Goal: Complete application form: Complete application form

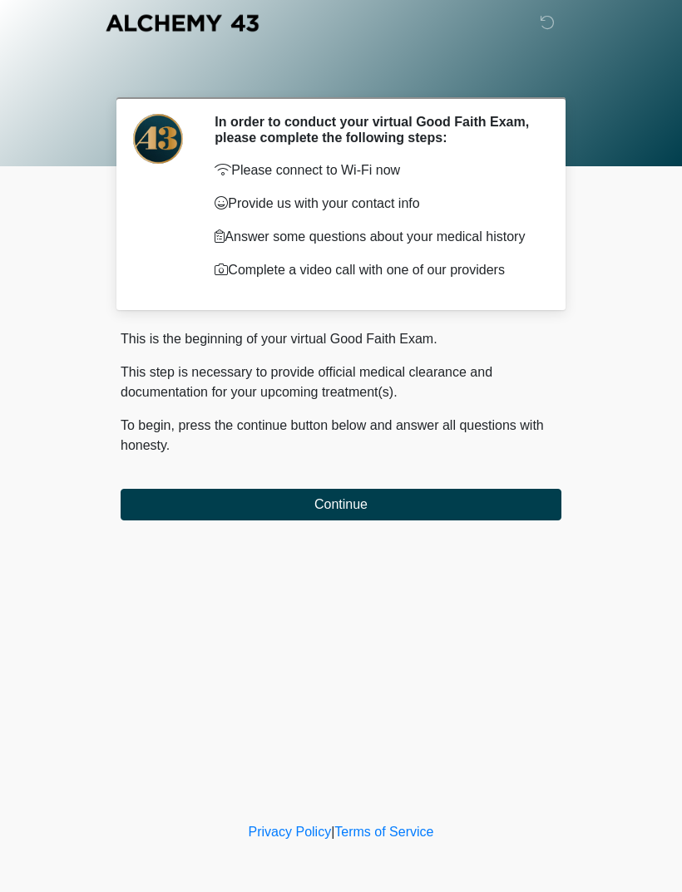
click at [480, 520] on button "Continue" at bounding box center [341, 505] width 441 height 32
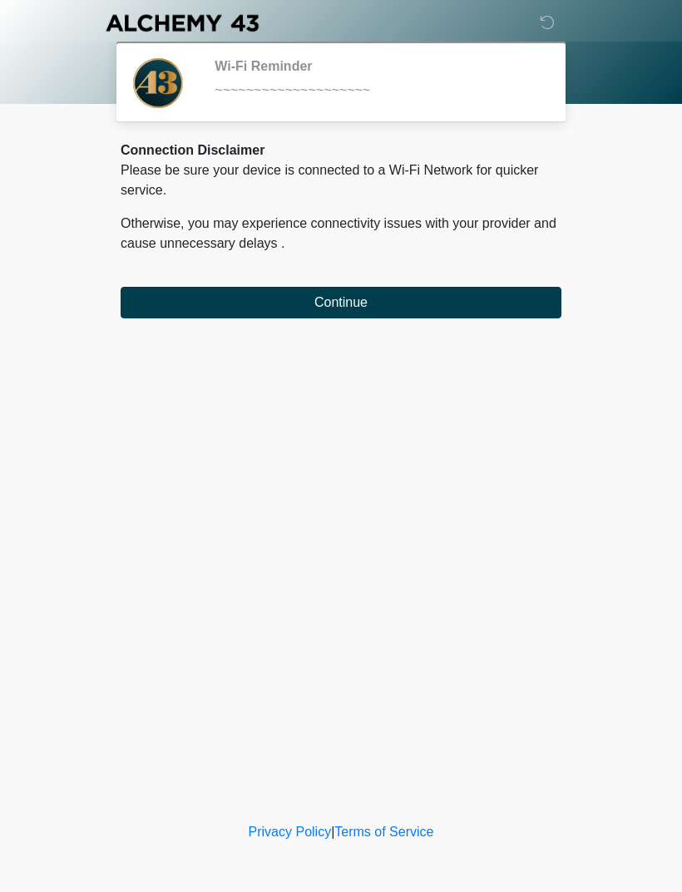
click at [440, 316] on button "Continue" at bounding box center [341, 303] width 441 height 32
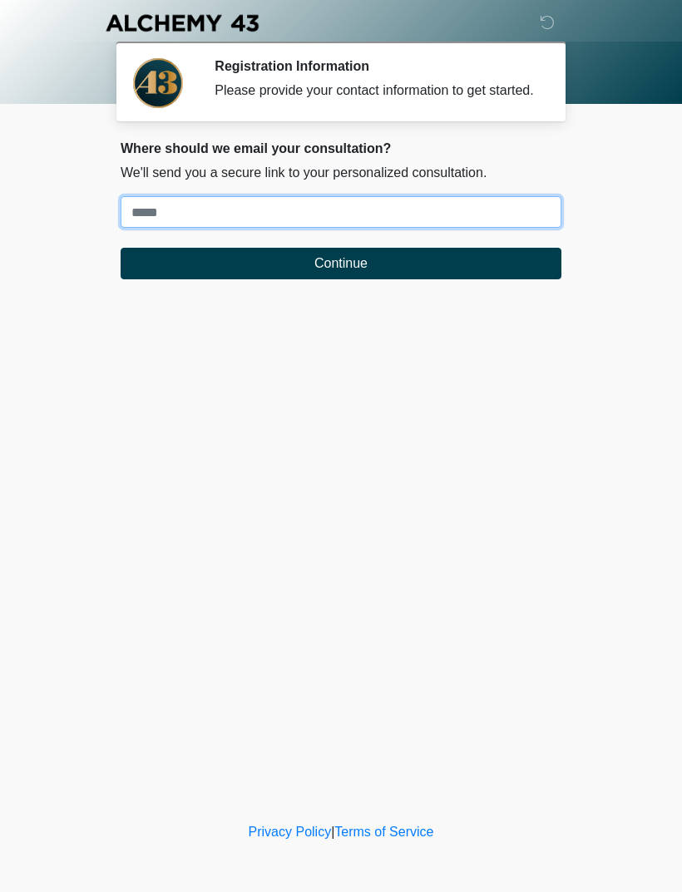
click at [512, 228] on input "Where should we email your treatment plan?" at bounding box center [341, 212] width 441 height 32
type input "**********"
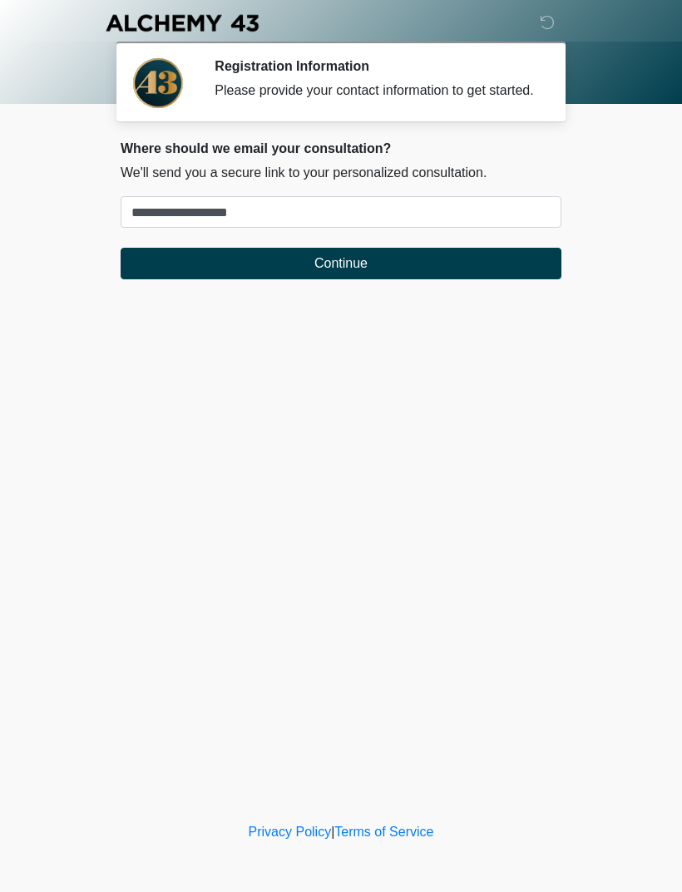
click at [465, 279] on button "Continue" at bounding box center [341, 264] width 441 height 32
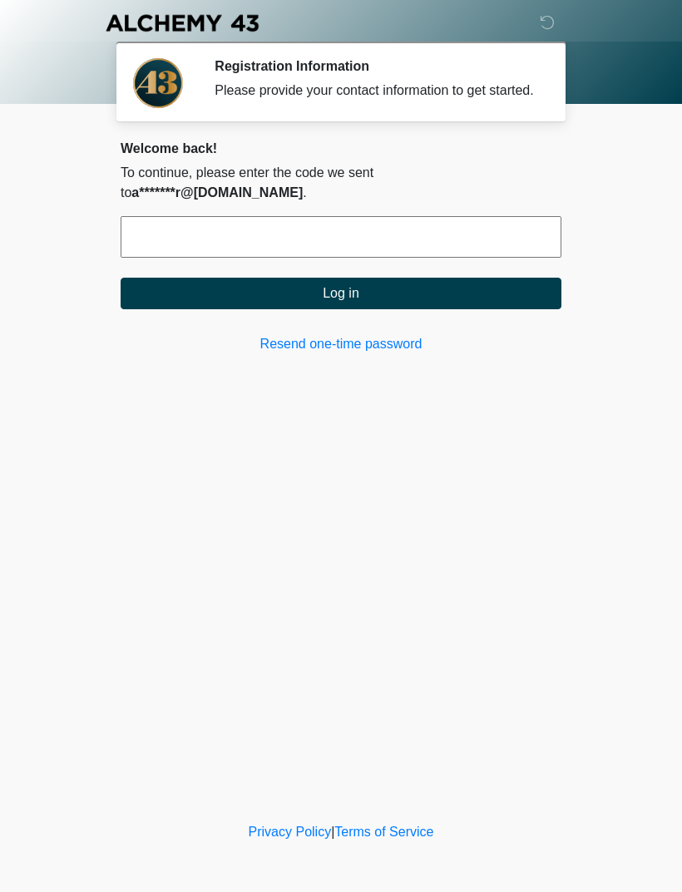
click at [515, 228] on input "text" at bounding box center [341, 237] width 441 height 42
click at [353, 337] on link "Resend one-time password" at bounding box center [341, 344] width 441 height 20
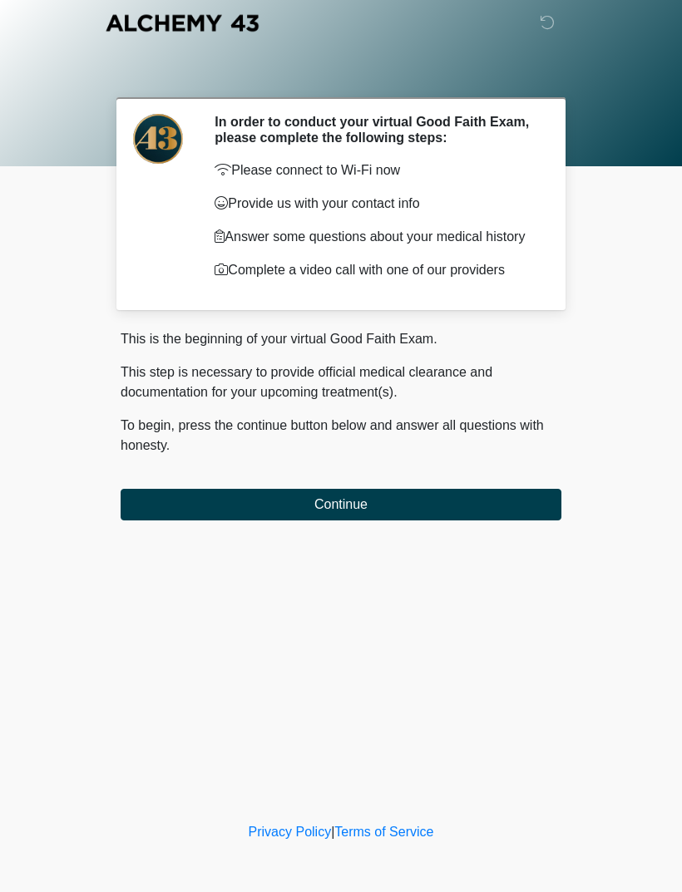
click at [415, 520] on button "Continue" at bounding box center [341, 505] width 441 height 32
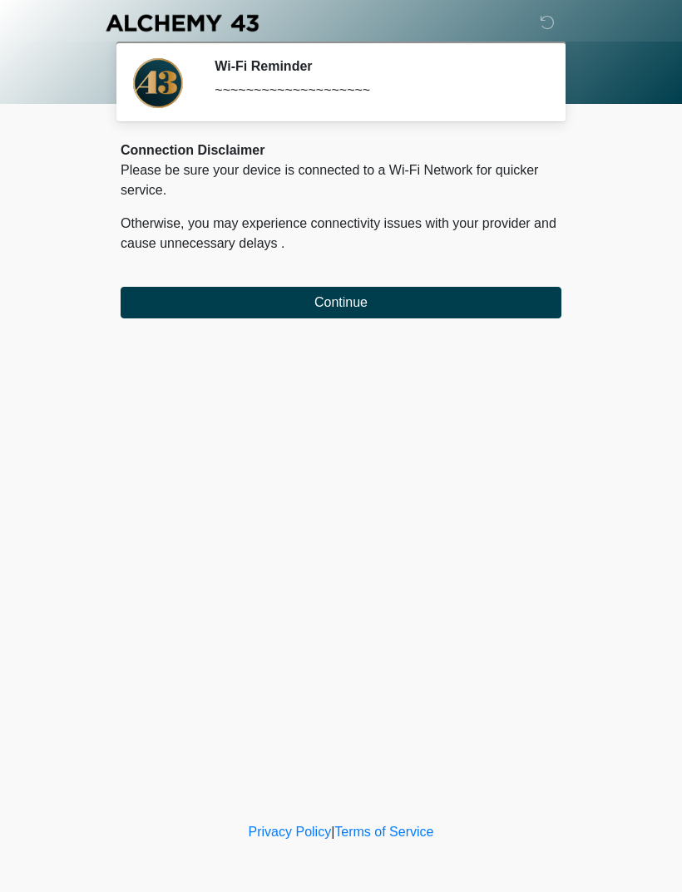
click at [455, 308] on button "Continue" at bounding box center [341, 303] width 441 height 32
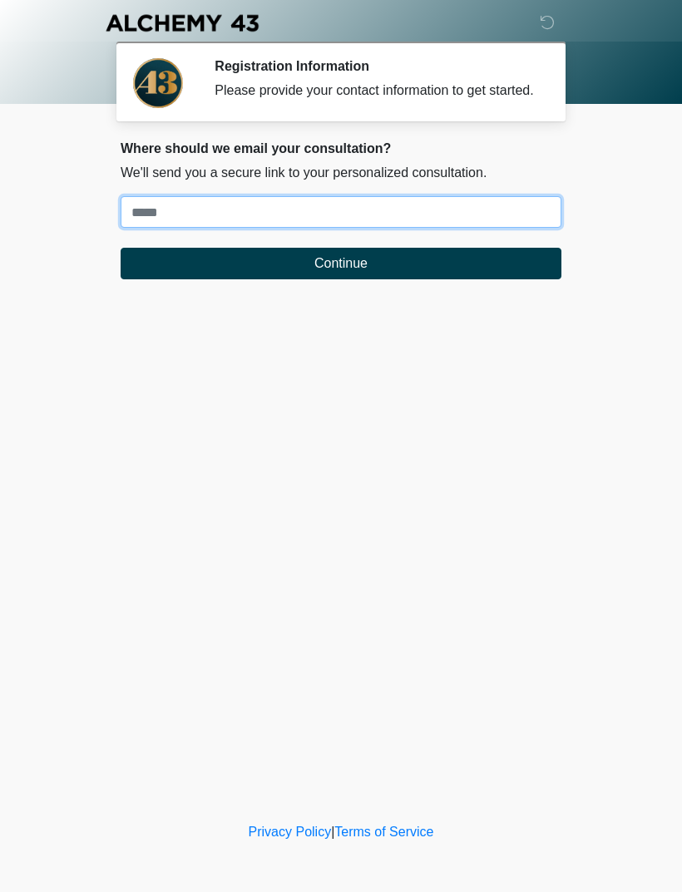
click at [349, 228] on input "Where should we email your treatment plan?" at bounding box center [341, 212] width 441 height 32
type input "**********"
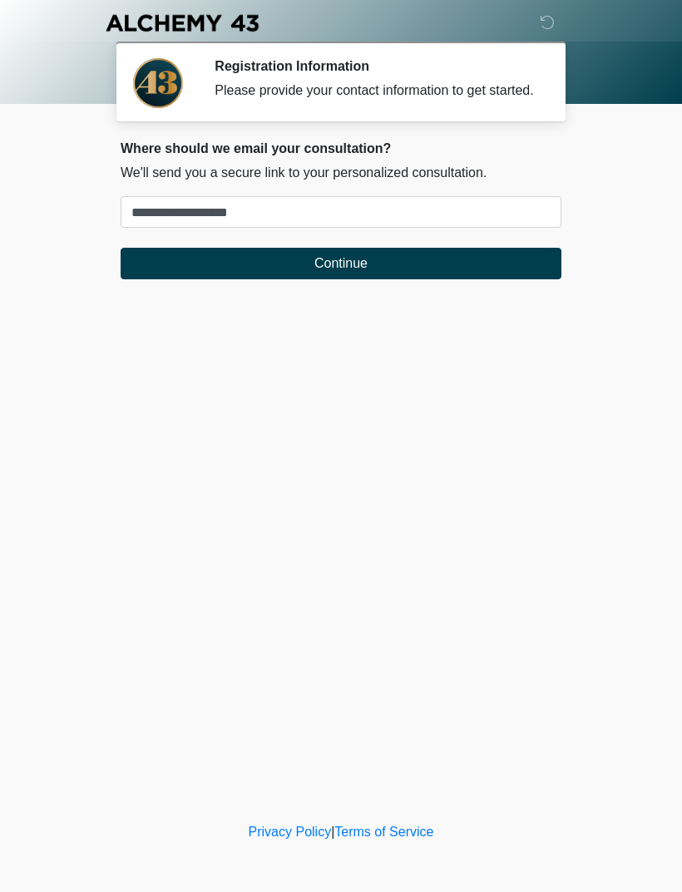
click at [473, 279] on button "Continue" at bounding box center [341, 264] width 441 height 32
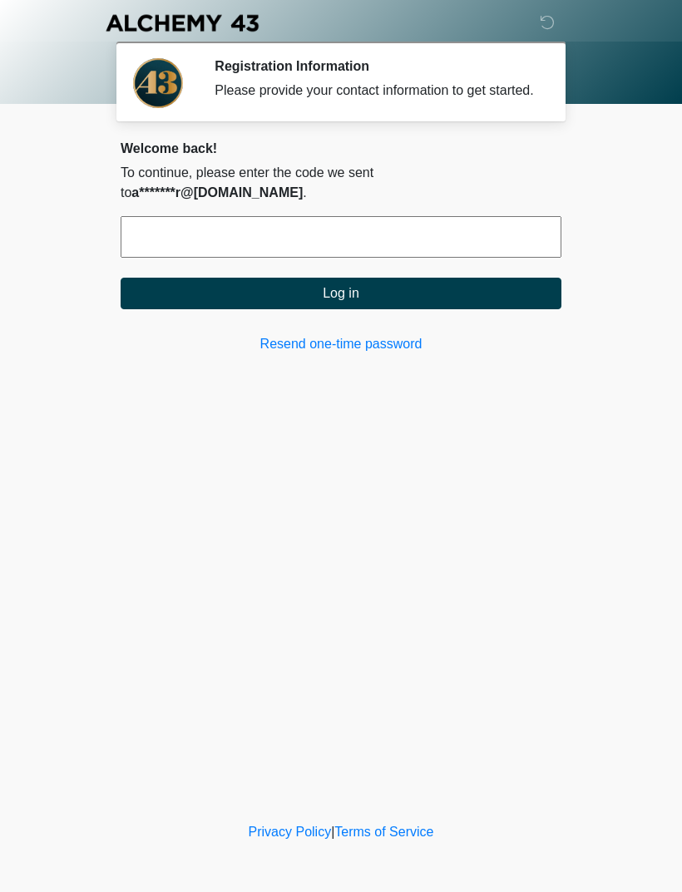
click at [392, 345] on link "Resend one-time password" at bounding box center [341, 344] width 441 height 20
click at [382, 336] on link "Resend one-time password" at bounding box center [341, 344] width 441 height 20
click at [371, 347] on link "Resend one-time password" at bounding box center [341, 344] width 441 height 20
click at [369, 347] on link "Resend one-time password" at bounding box center [341, 344] width 441 height 20
click at [374, 337] on link "Resend one-time password" at bounding box center [341, 344] width 441 height 20
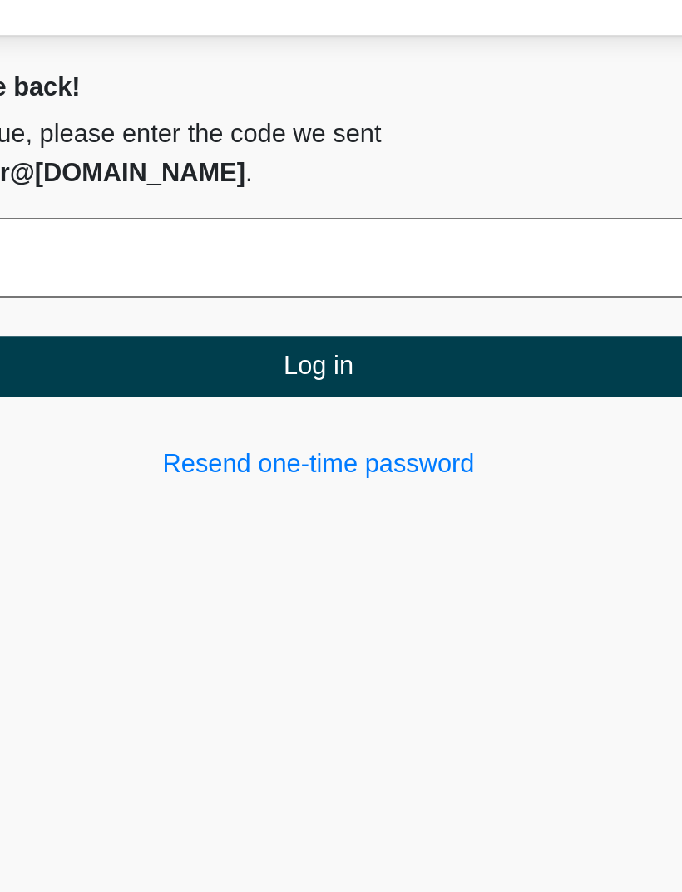
click at [209, 334] on link "Resend one-time password" at bounding box center [341, 344] width 441 height 20
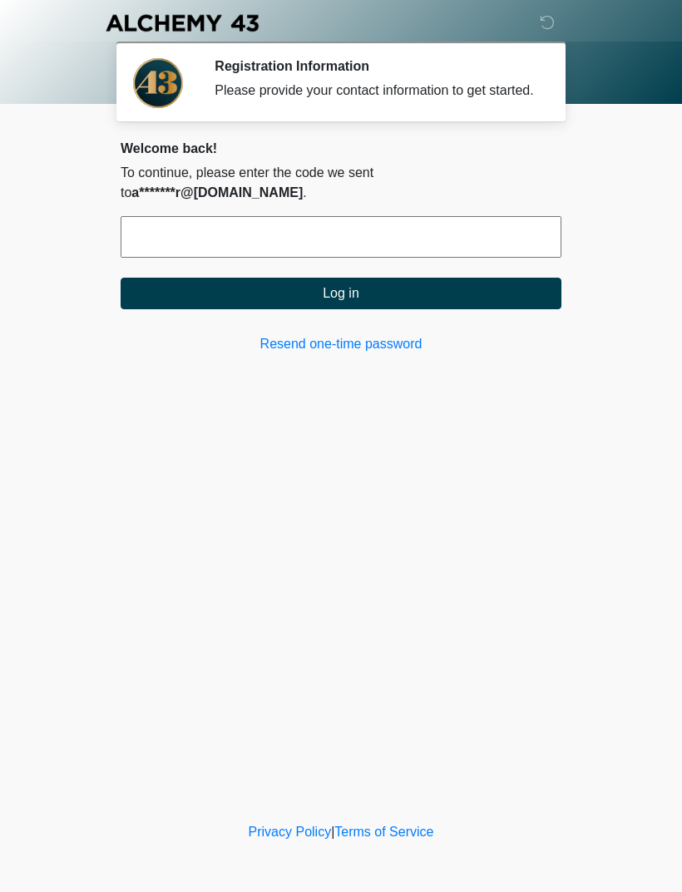
click at [465, 241] on input "text" at bounding box center [341, 237] width 441 height 42
type input "******"
click at [504, 268] on form "****** Log in" at bounding box center [341, 262] width 441 height 93
click at [533, 303] on button "Log in" at bounding box center [341, 294] width 441 height 32
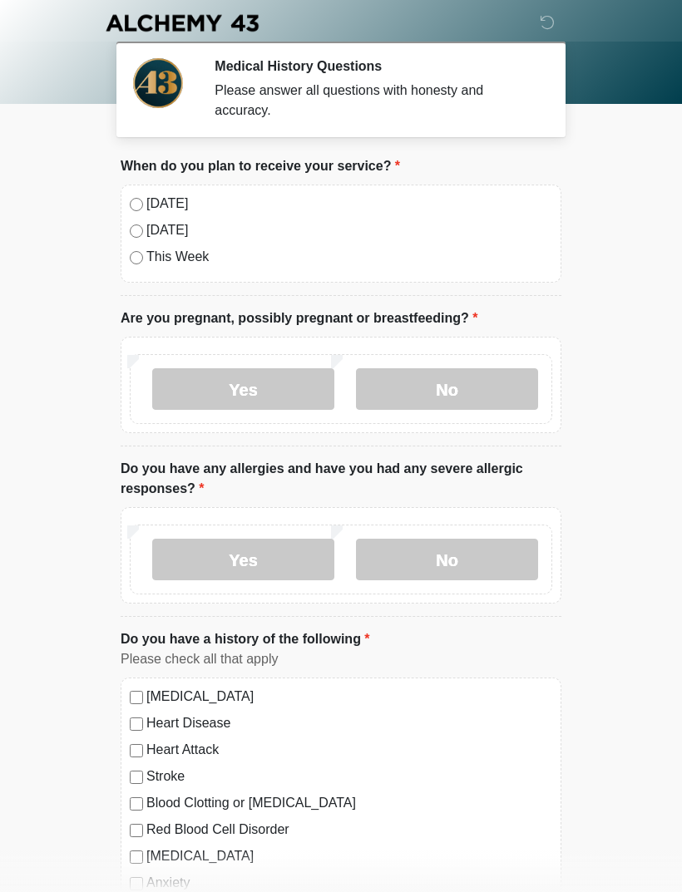
click at [164, 201] on label "Today" at bounding box center [349, 204] width 406 height 20
click at [516, 398] on label "No" at bounding box center [447, 389] width 182 height 42
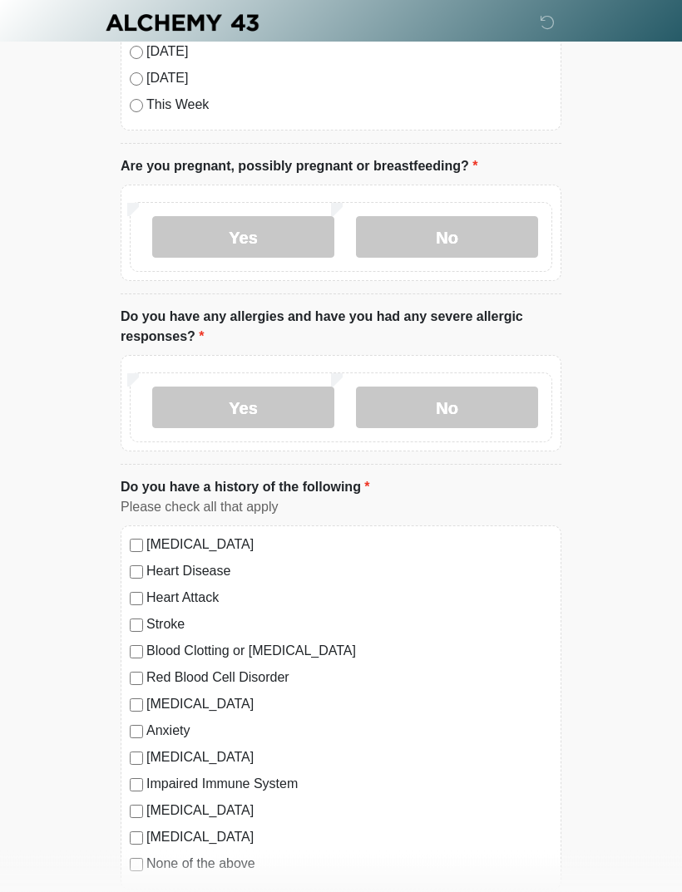
scroll to position [165, 0]
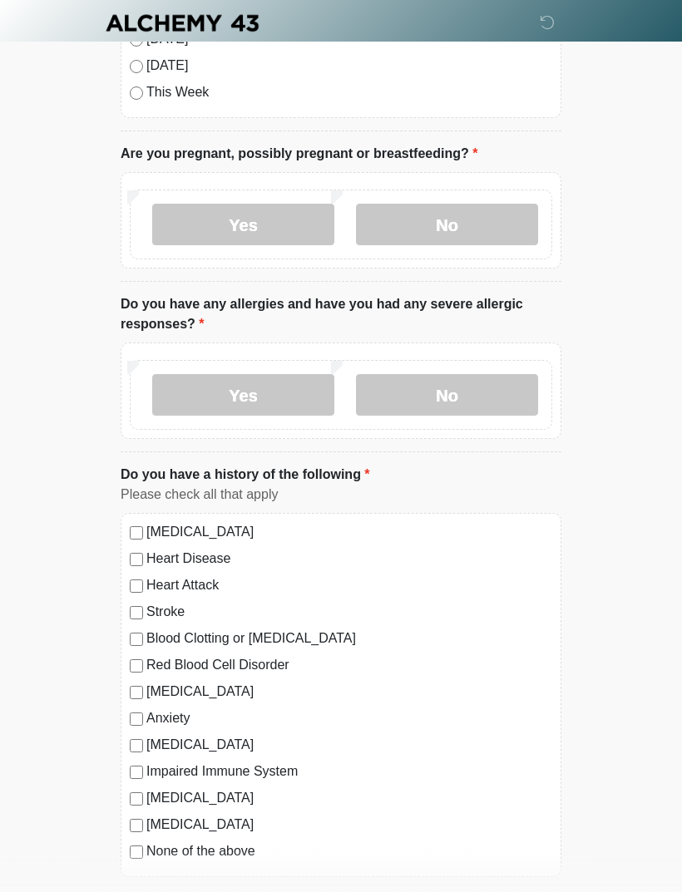
click at [502, 387] on label "No" at bounding box center [447, 395] width 182 height 42
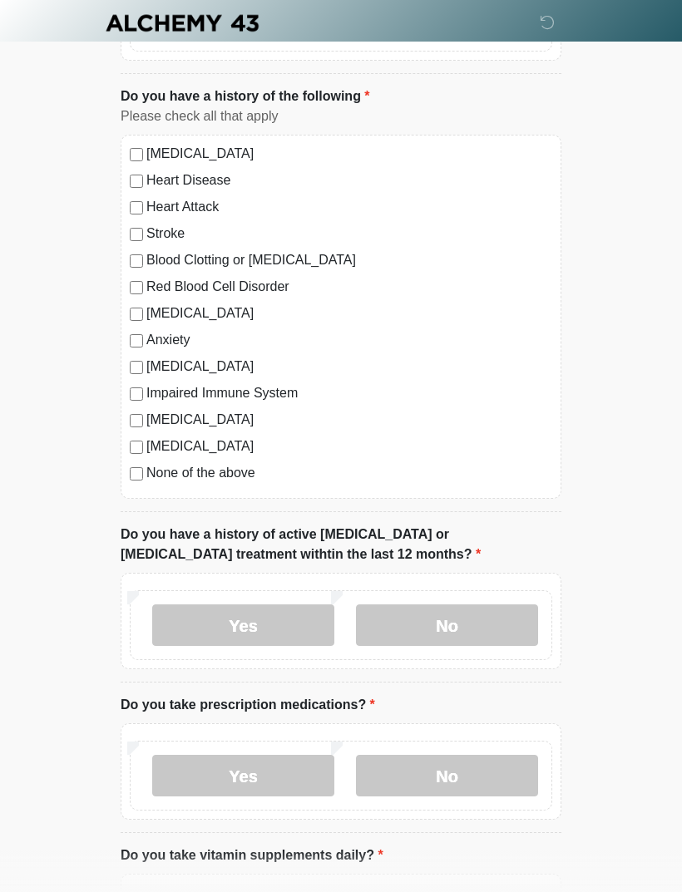
scroll to position [545, 0]
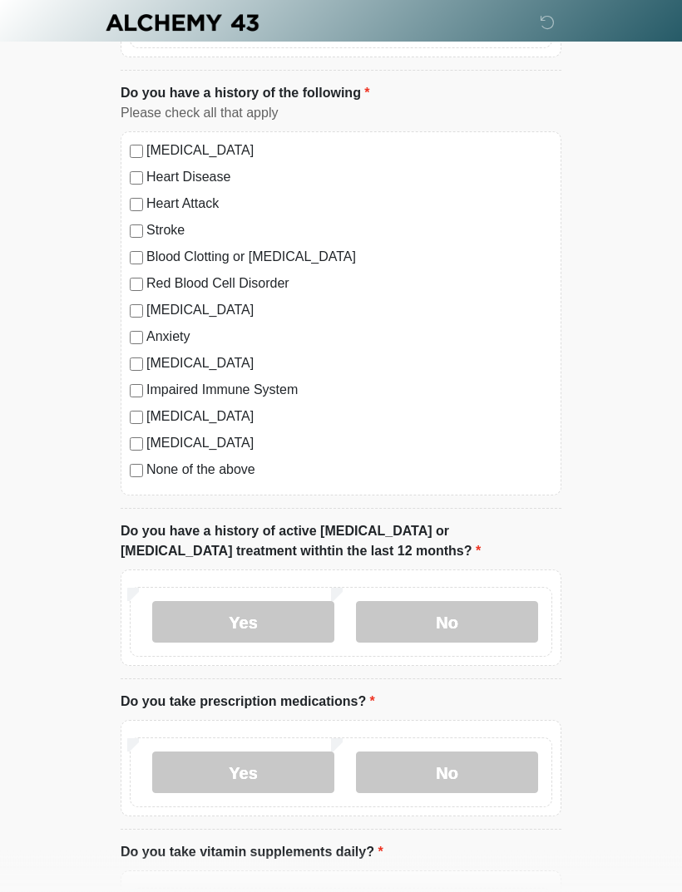
click at [505, 629] on label "No" at bounding box center [447, 623] width 182 height 42
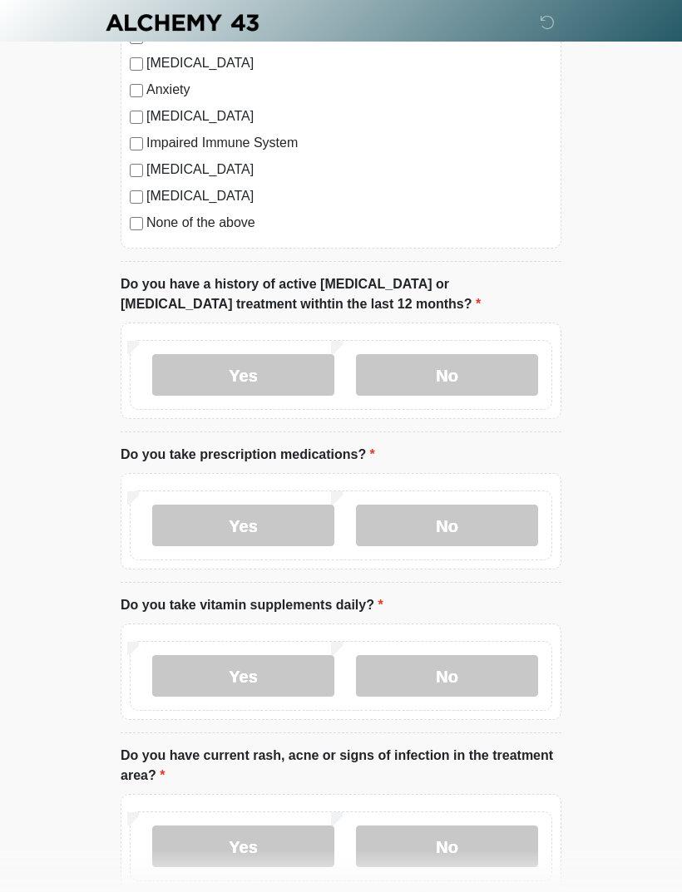
scroll to position [793, 0]
click at [290, 529] on label "Yes" at bounding box center [243, 526] width 182 height 42
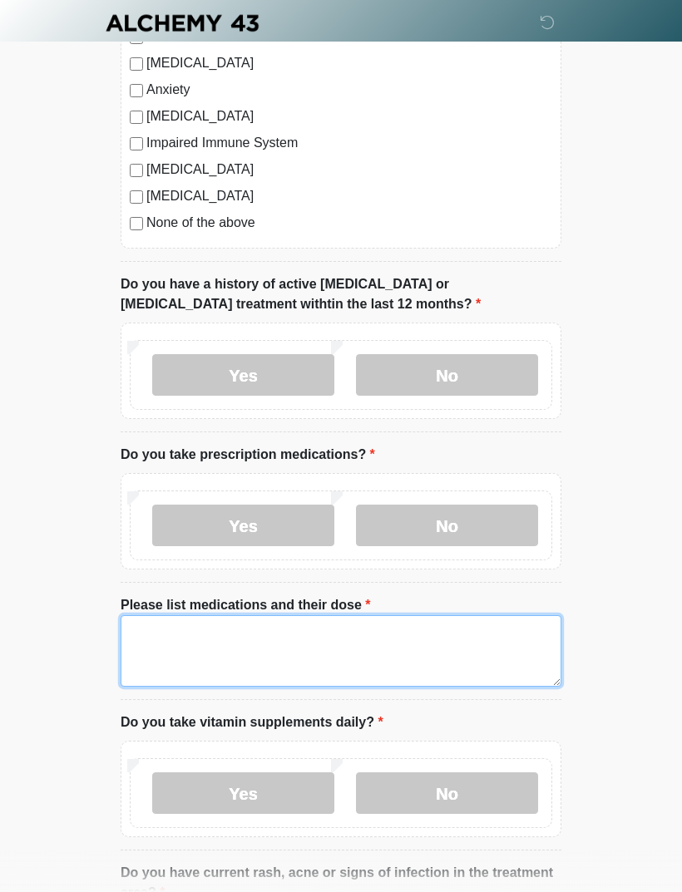
click at [462, 640] on textarea "Please list medications and their dose" at bounding box center [341, 650] width 441 height 71
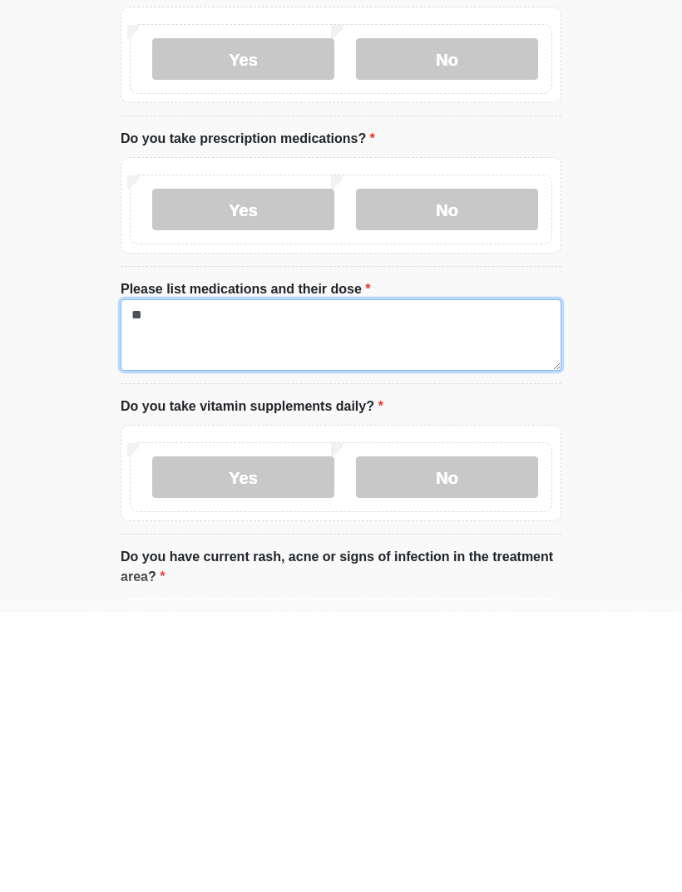
type textarea "*"
type textarea "**********"
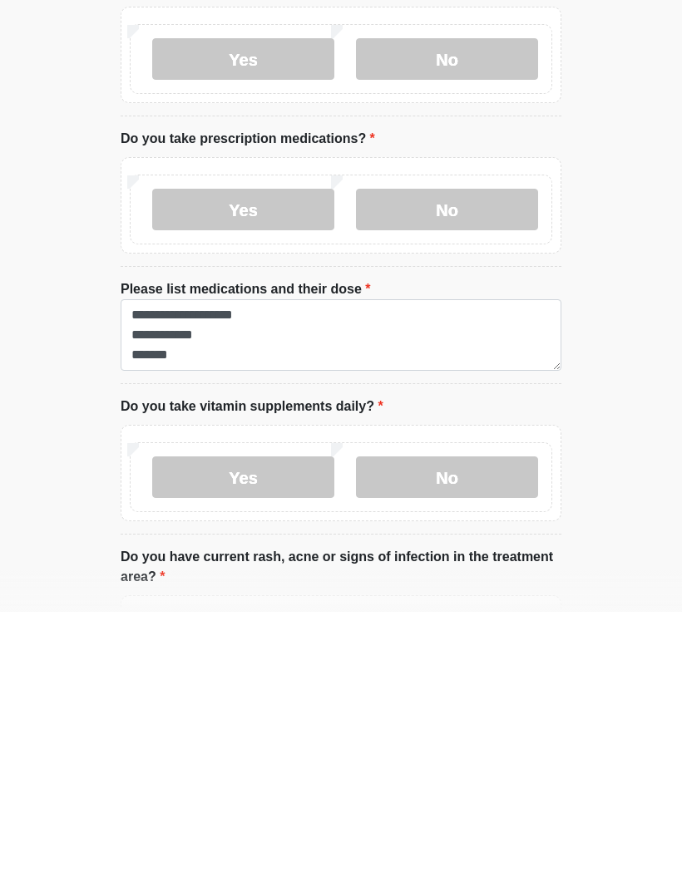
click at [445, 736] on label "No" at bounding box center [447, 757] width 182 height 42
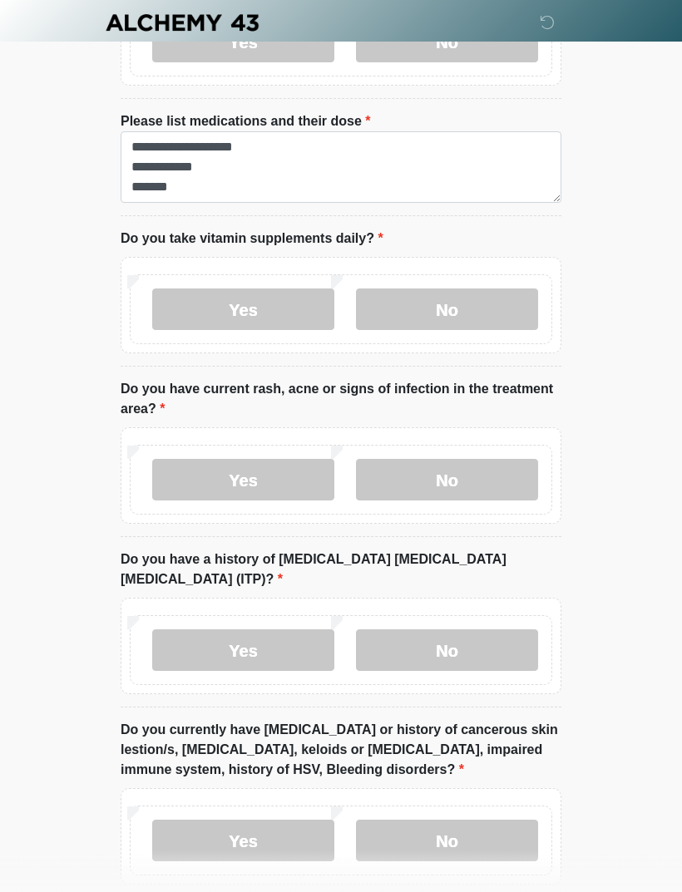
scroll to position [1278, 0]
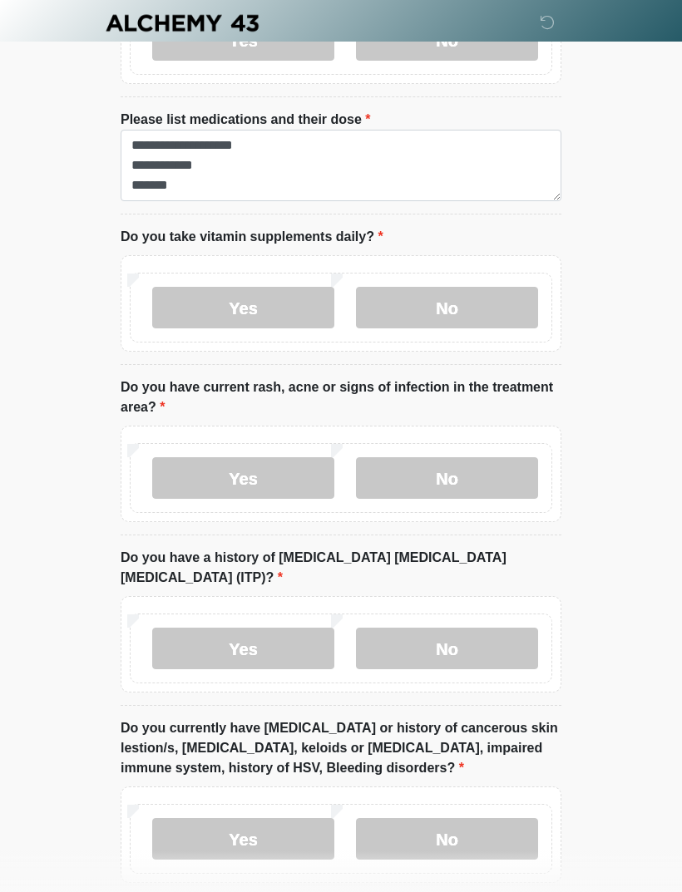
click at [535, 481] on label "No" at bounding box center [447, 478] width 182 height 42
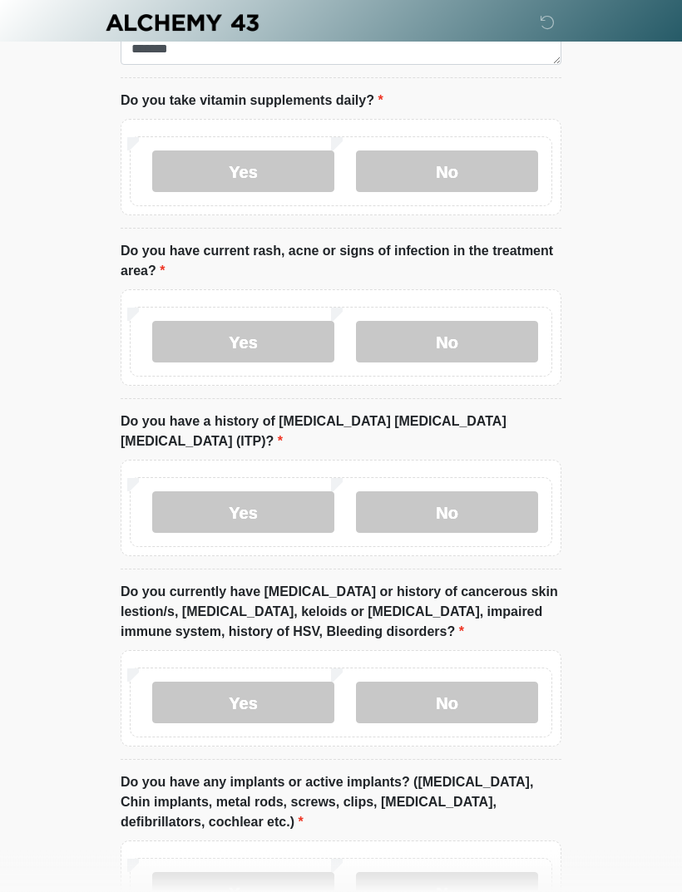
scroll to position [1415, 0]
click at [508, 492] on label "No" at bounding box center [447, 512] width 182 height 42
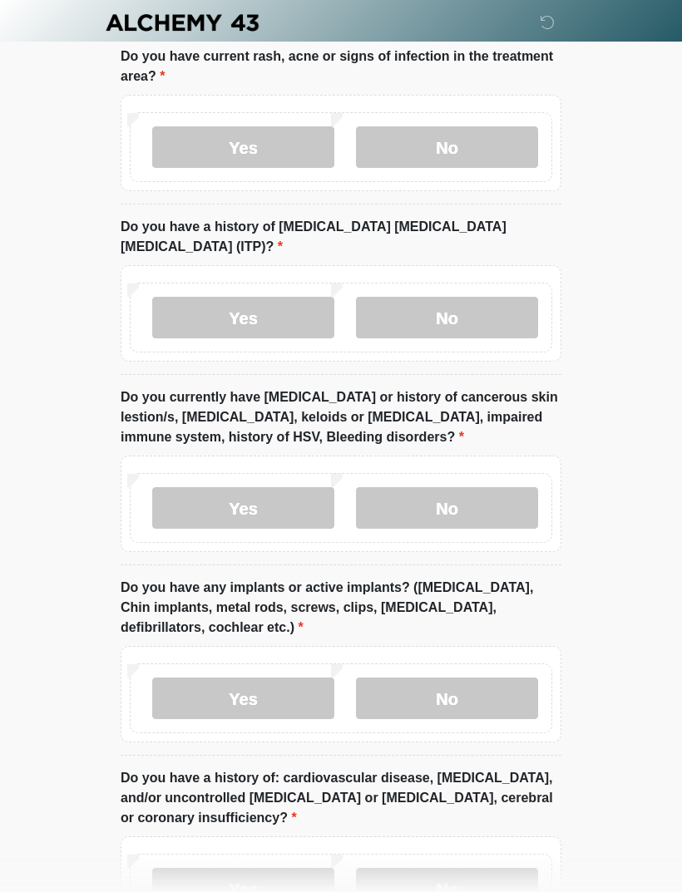
scroll to position [1608, 0]
click at [499, 496] on label "No" at bounding box center [447, 509] width 182 height 42
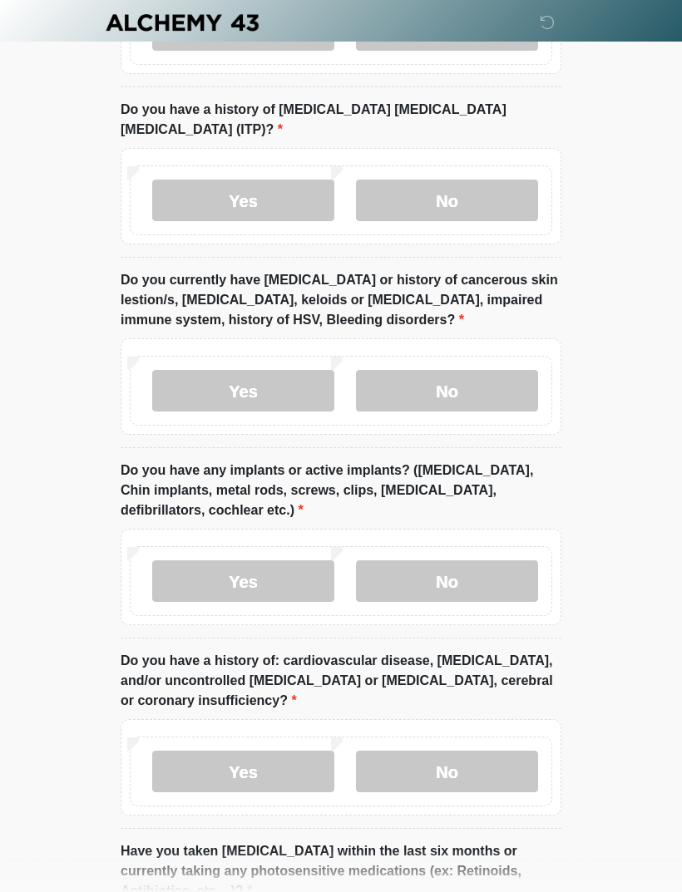
scroll to position [1726, 0]
click at [514, 569] on label "No" at bounding box center [447, 581] width 182 height 42
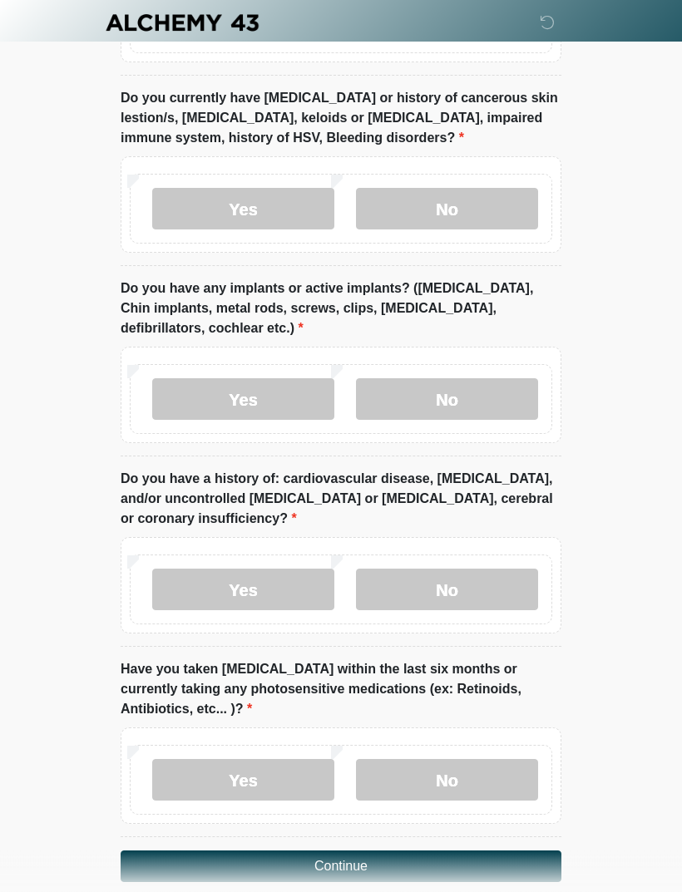
scroll to position [1909, 0]
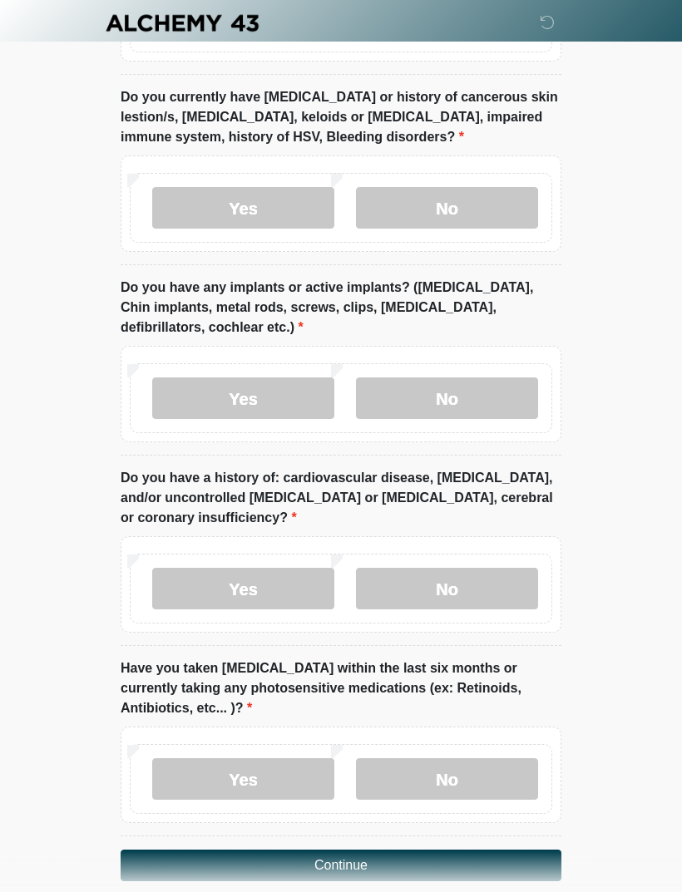
click at [520, 574] on label "No" at bounding box center [447, 589] width 182 height 42
click at [504, 758] on label "No" at bounding box center [447, 779] width 182 height 42
click at [527, 849] on button "Continue" at bounding box center [341, 865] width 441 height 32
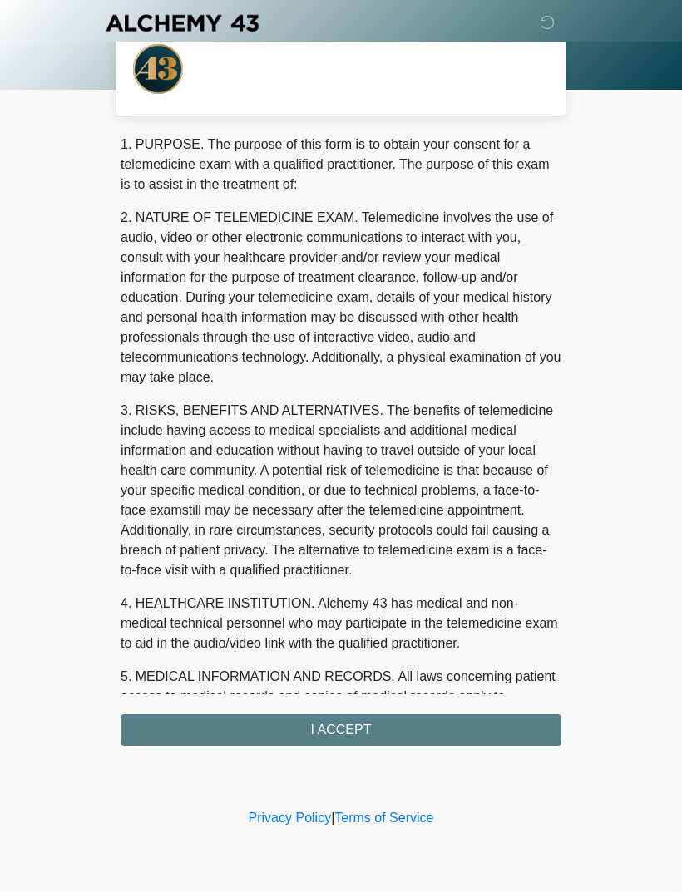
scroll to position [0, 0]
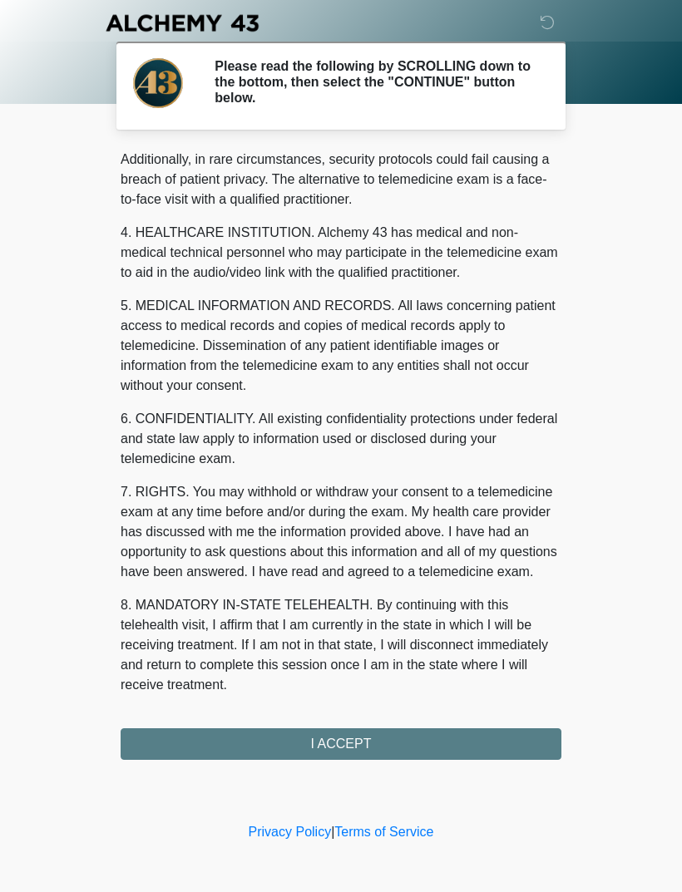
click at [441, 745] on div "1. PURPOSE. The purpose of this form is to obtain your consent for a telemedici…" at bounding box center [341, 454] width 441 height 611
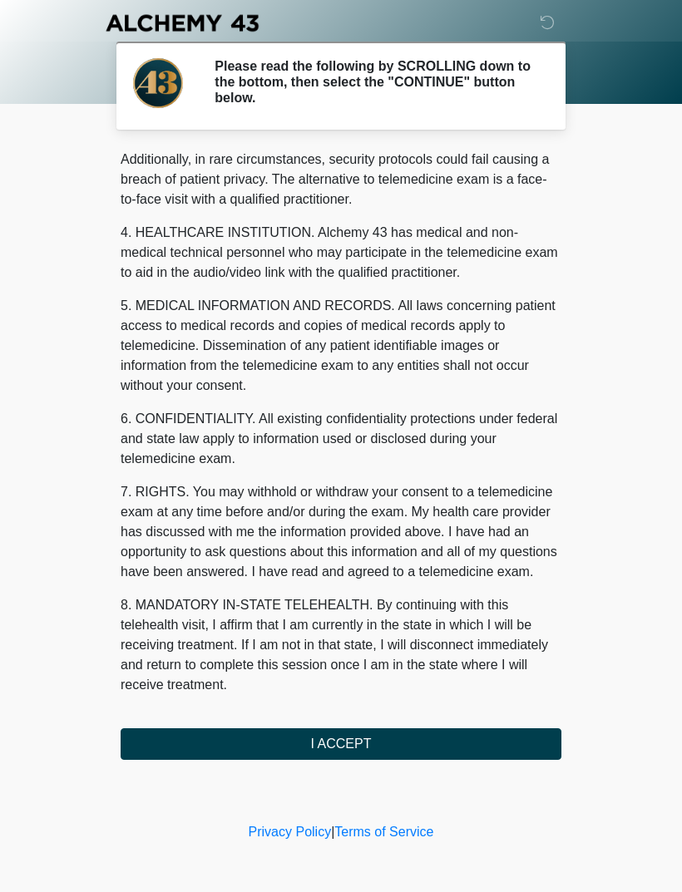
scroll to position [405, 0]
click at [449, 747] on button "I ACCEPT" at bounding box center [341, 744] width 441 height 32
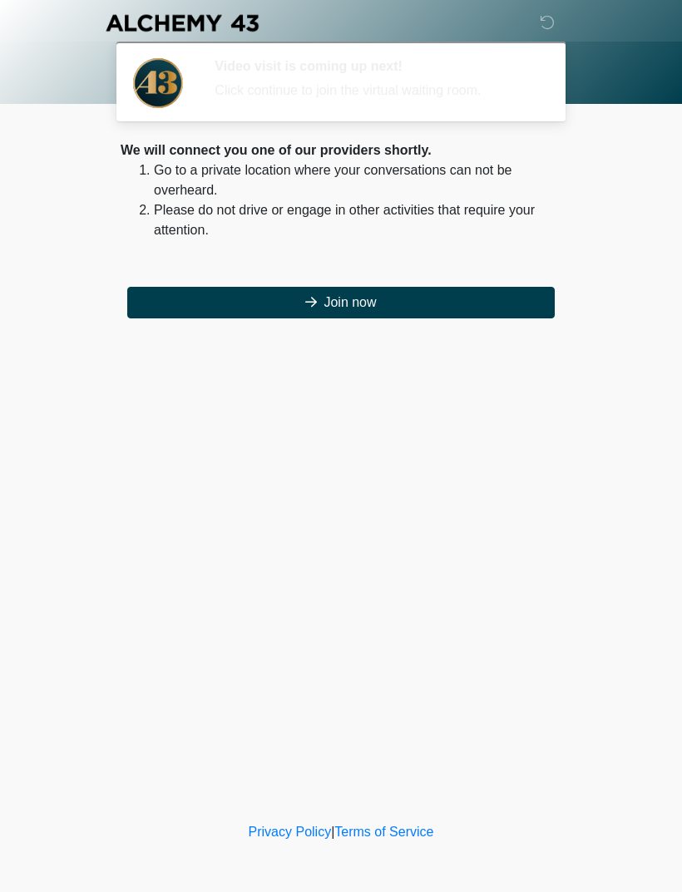
scroll to position [0, 0]
click at [469, 302] on button "Join now" at bounding box center [340, 303] width 427 height 32
